Goal: Transaction & Acquisition: Purchase product/service

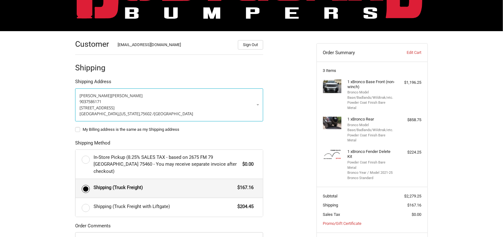
scroll to position [62, 0]
click at [258, 106] on link "BOBBY BRADLEY 9037586171 5685 EAST LOOP 281 SOUTH LONGVIEW, Texas, 75602 / Unit…" at bounding box center [169, 105] width 188 height 33
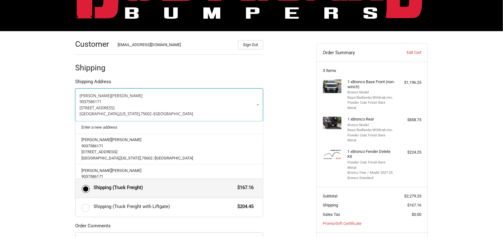
click at [258, 106] on link "BOBBY BRADLEY 9037586171 5685 EAST LOOP 281 SOUTH LONGVIEW, Texas, 75602 / Unit…" at bounding box center [169, 105] width 188 height 33
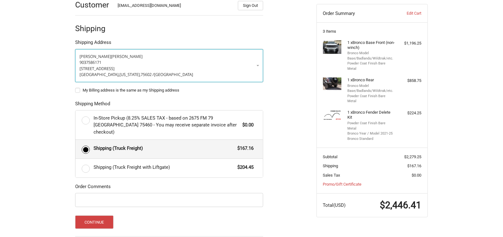
scroll to position [125, 0]
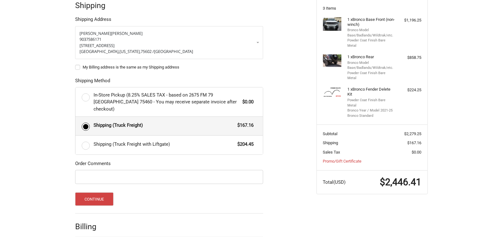
click at [77, 67] on label "My Billing address is the same as my Shipping address" at bounding box center [169, 67] width 188 height 5
click at [76, 65] on input "My Billing address is the same as my Shipping address" at bounding box center [75, 64] width 0 height 0
checkbox input "true"
click at [85, 170] on input "Order Comments" at bounding box center [169, 177] width 188 height 14
type input "JACE 903-563-5454"
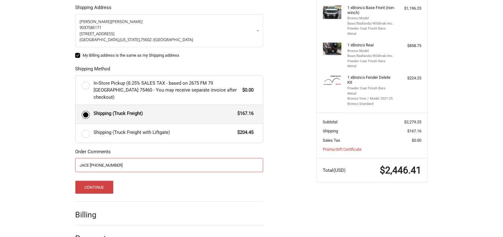
scroll to position [147, 0]
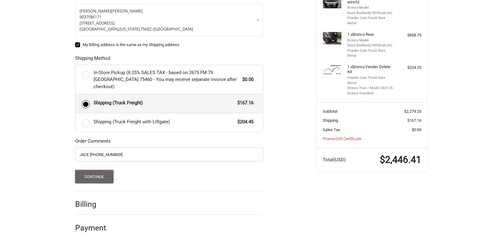
click at [92, 171] on button "Continue" at bounding box center [94, 176] width 38 height 13
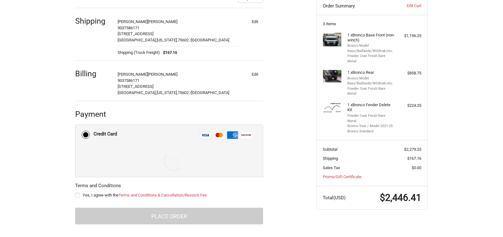
scroll to position [110, 0]
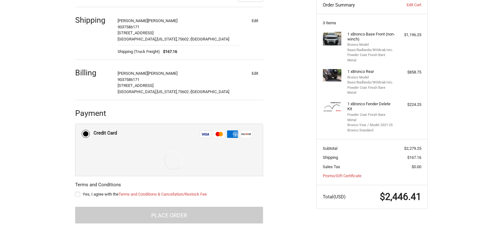
click at [76, 194] on label "Yes, I agree with the Terms and Conditions & Cancellation/Restock Fee" at bounding box center [169, 194] width 188 height 5
click at [76, 192] on input "Yes, I agree with the Terms and Conditions & Cancellation/Restock Fee" at bounding box center [75, 192] width 0 height 0
checkbox input "true"
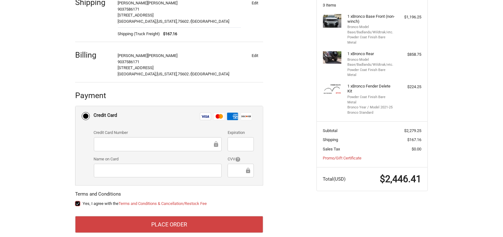
scroll to position [106, 0]
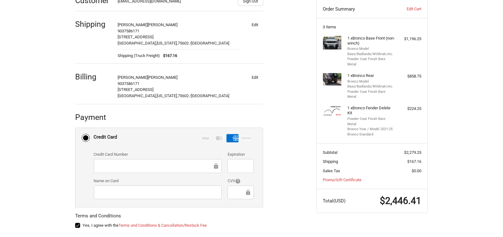
click at [49, 149] on div "Customer sales.ette@ette.tv Sign Out Shipping BOBBY BRADLEY 9037586171 5685 EAS…" at bounding box center [251, 128] width 503 height 281
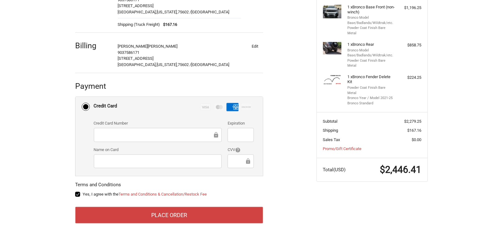
click at [217, 181] on form "Payment Methods Credit Card Credit Card Visa Master Amex Discover Credit card C…" at bounding box center [169, 160] width 188 height 127
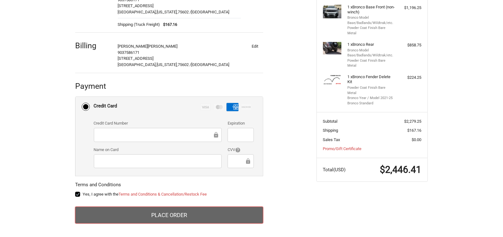
click at [154, 214] on button "Place Order" at bounding box center [169, 215] width 188 height 17
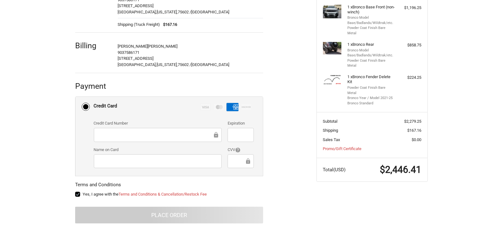
scroll to position [30, 0]
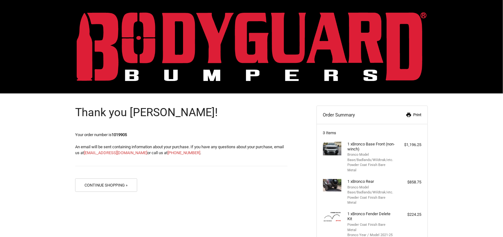
click at [416, 117] on link "Print" at bounding box center [405, 115] width 32 height 6
